Goal: Task Accomplishment & Management: Use online tool/utility

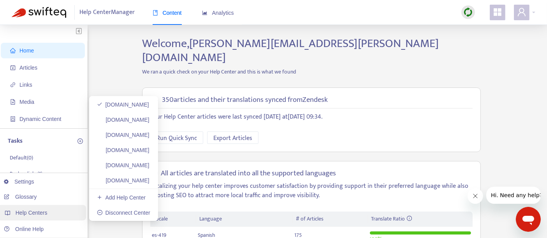
click at [62, 210] on div "Help Centers" at bounding box center [42, 213] width 88 height 16
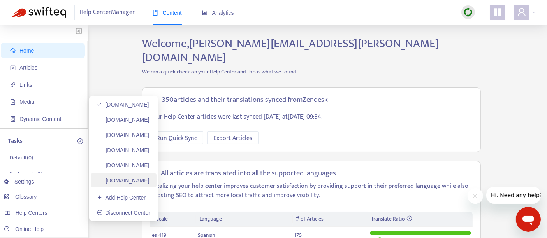
click at [149, 179] on link "plexusworldwidejp.zendesk.com" at bounding box center [123, 180] width 53 height 6
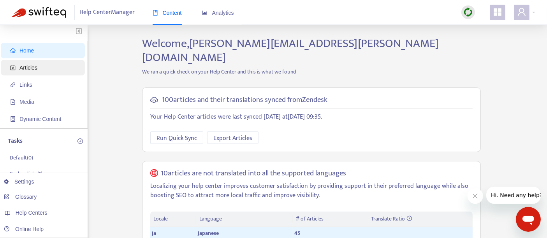
click at [46, 68] on span "Articles" at bounding box center [44, 68] width 68 height 16
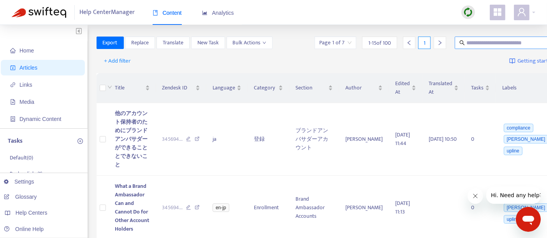
click at [466, 45] on input "text" at bounding box center [503, 43] width 75 height 9
paste input "**********"
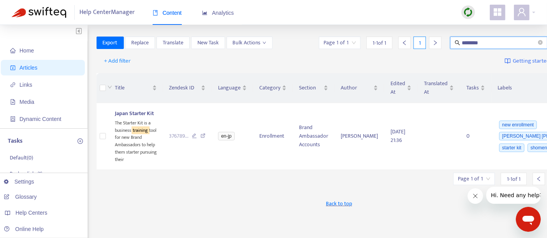
type input "********"
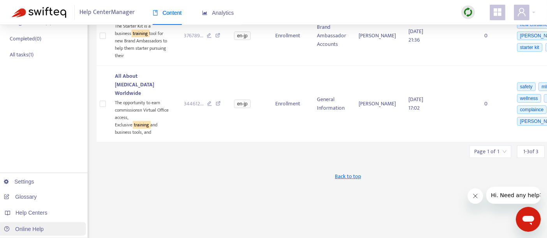
scroll to position [167, 0]
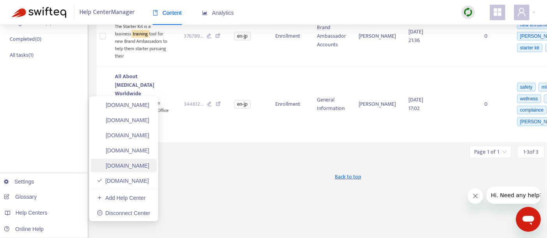
click at [149, 167] on link "plexusworldwideagent.zendesk.com" at bounding box center [123, 166] width 53 height 6
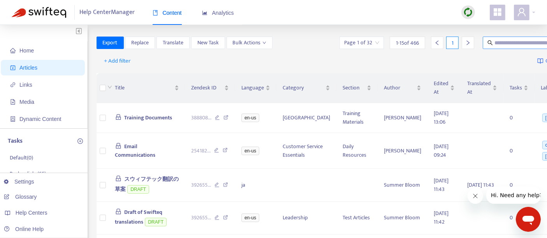
click at [494, 42] on input "text" at bounding box center [531, 43] width 75 height 9
paste input "**********"
type input "**********"
click at [107, 116] on td at bounding box center [102, 118] width 12 height 30
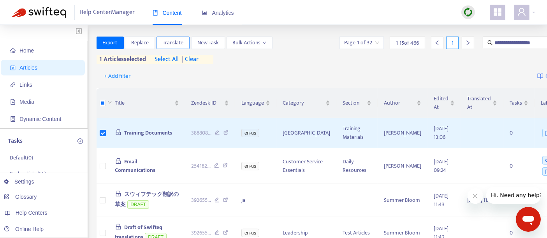
click at [171, 41] on span "Translate" at bounding box center [173, 43] width 21 height 9
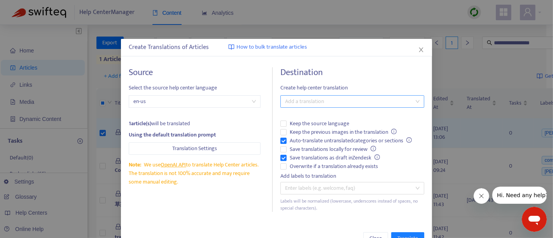
click at [311, 103] on div at bounding box center [348, 101] width 132 height 9
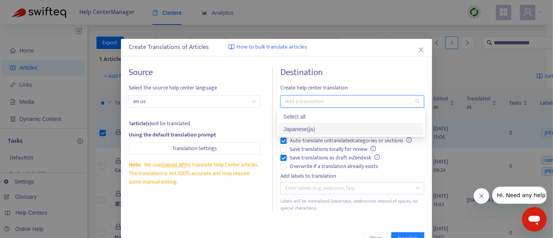
click at [310, 130] on div "Japanese ( ja )" at bounding box center [351, 129] width 135 height 9
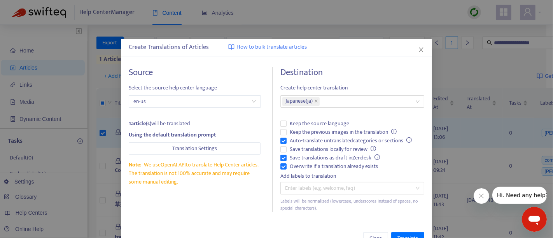
scroll to position [23, 0]
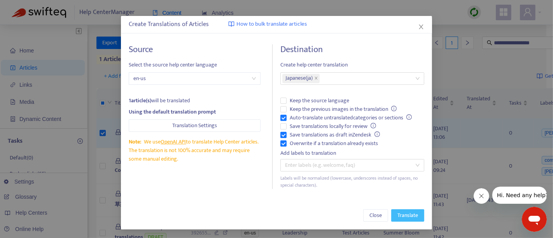
click at [391, 218] on button "Translate" at bounding box center [407, 215] width 33 height 12
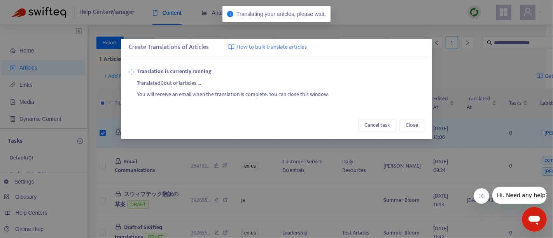
scroll to position [0, 0]
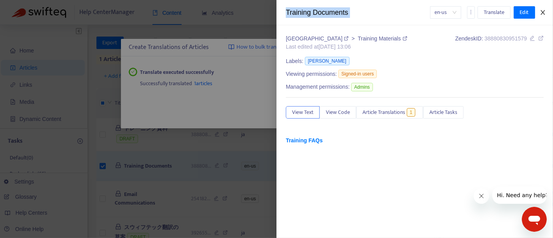
click at [547, 16] on div "Training Documents en-us Translate Edit" at bounding box center [415, 12] width 277 height 25
click at [545, 15] on icon "close" at bounding box center [543, 12] width 6 height 6
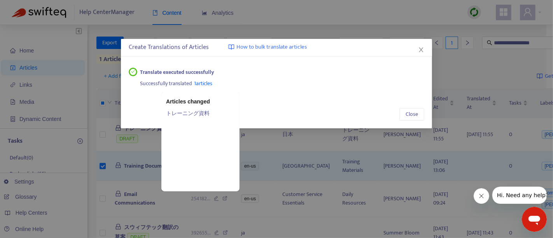
click at [210, 82] on span "1 articles" at bounding box center [204, 83] width 18 height 9
click at [200, 114] on link "トレーニング資料" at bounding box center [200, 113] width 69 height 9
